Goal: Check status: Check status

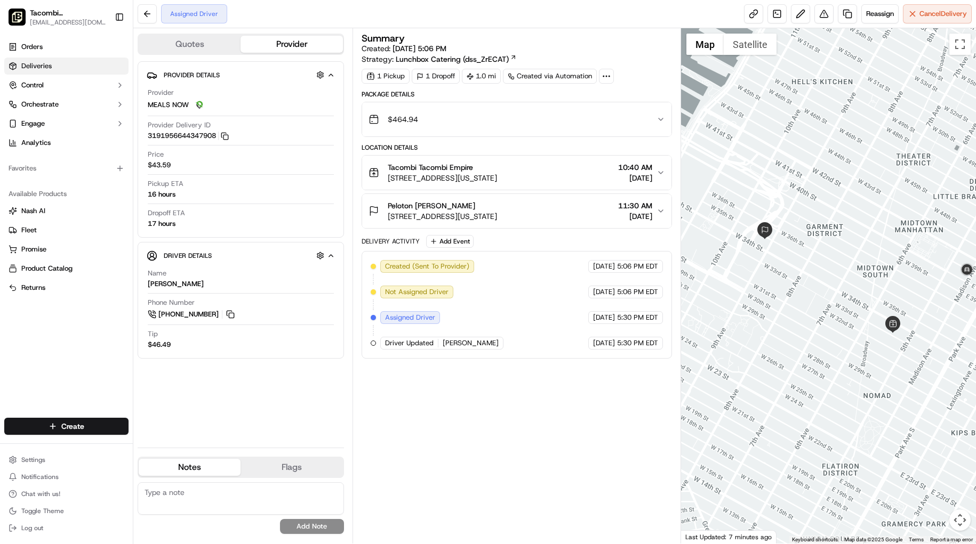
click at [51, 68] on link "Deliveries" at bounding box center [66, 66] width 124 height 17
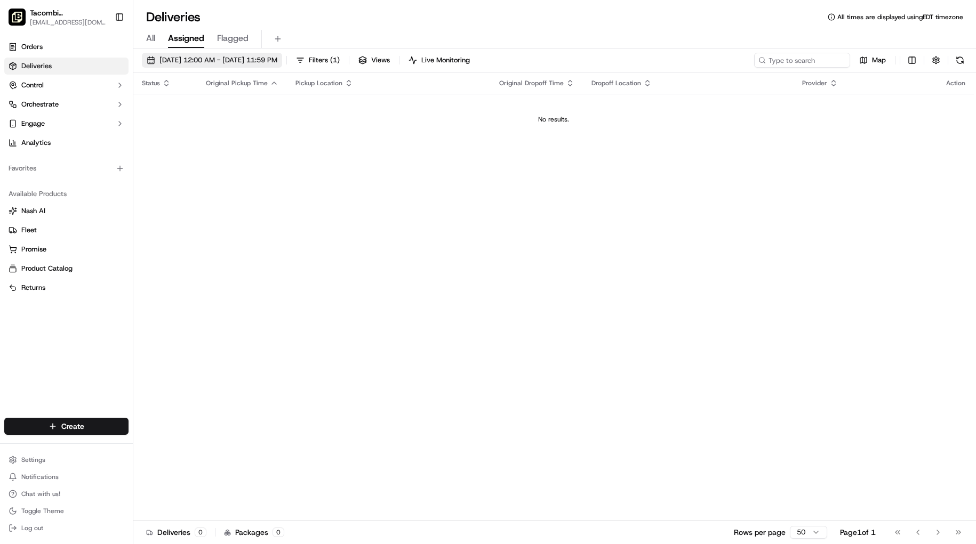
click at [224, 58] on span "[DATE] 12:00 AM - [DATE] 11:59 PM" at bounding box center [218, 60] width 118 height 10
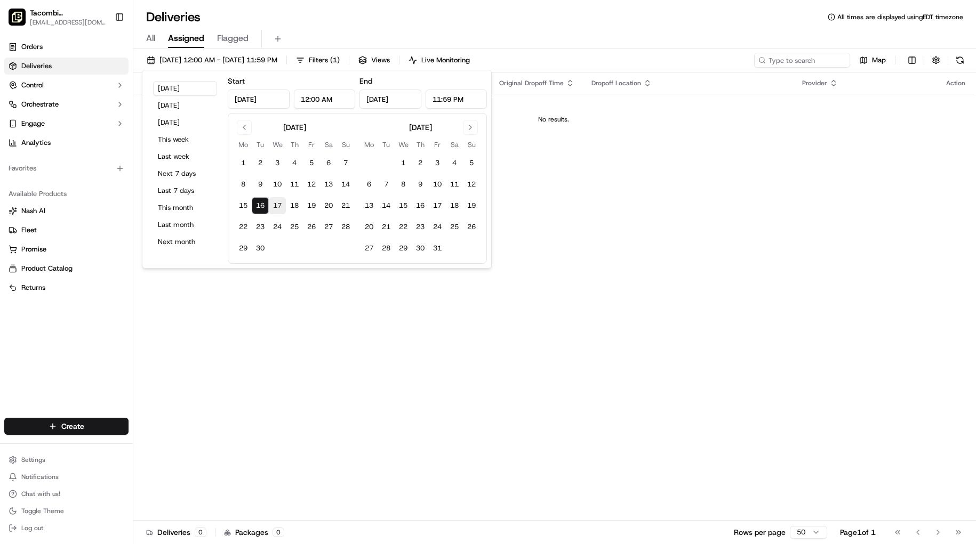
click at [277, 206] on button "17" at bounding box center [277, 205] width 17 height 17
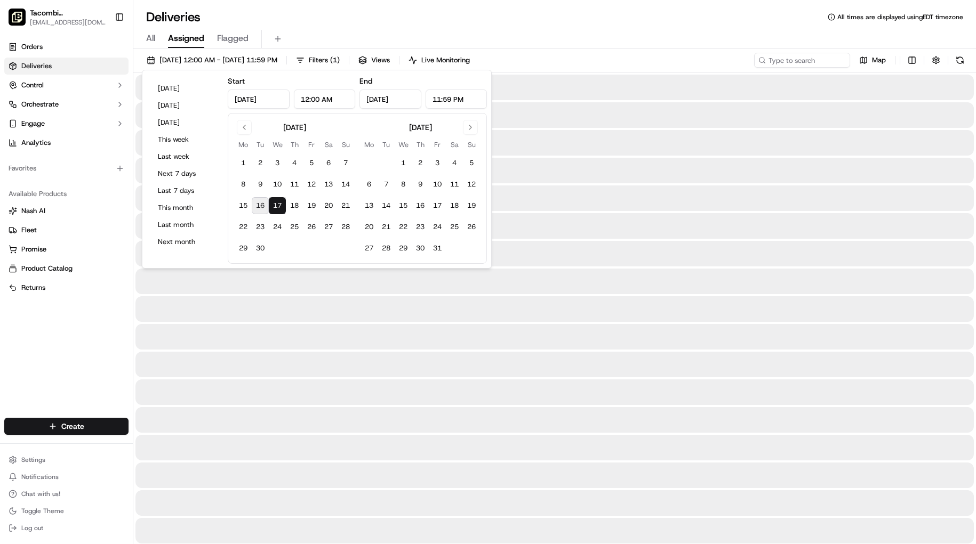
type input "[DATE]"
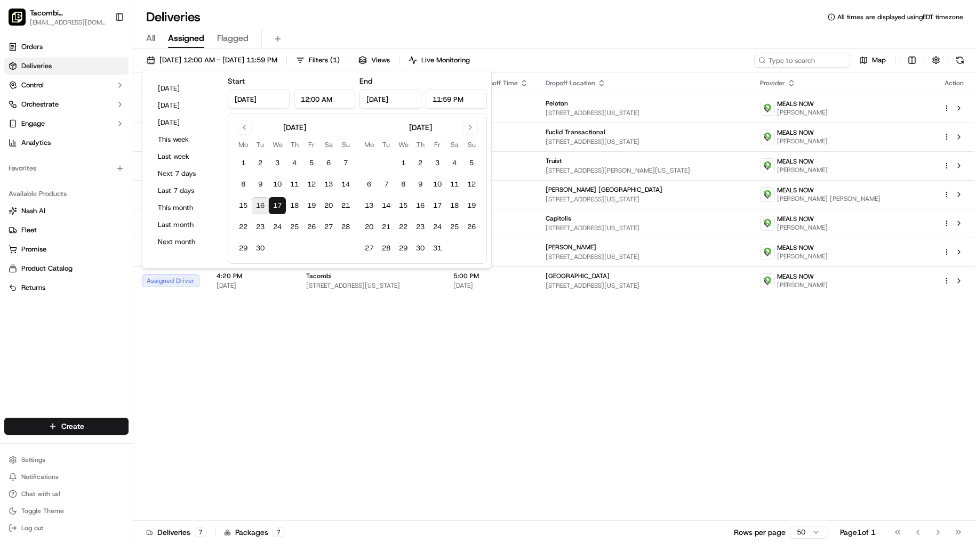
click at [114, 156] on div "Favorites" at bounding box center [66, 169] width 133 height 26
